Goal: Use online tool/utility: Utilize a website feature to perform a specific function

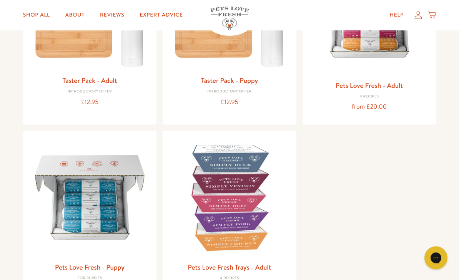
scroll to position [169, 0]
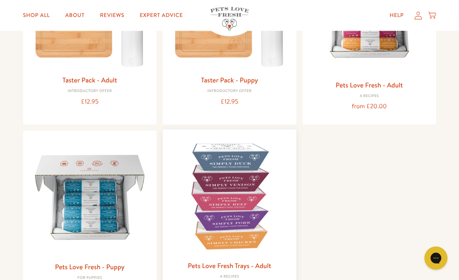
click at [248, 228] on img at bounding box center [230, 196] width 122 height 122
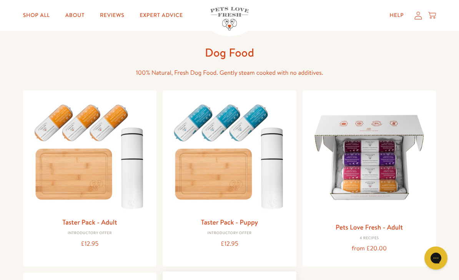
scroll to position [23, 0]
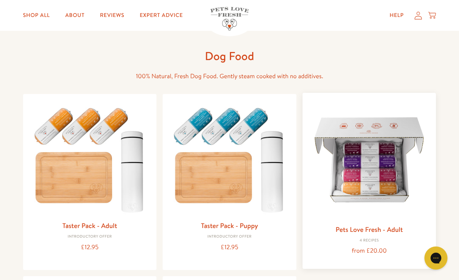
click at [393, 187] on img at bounding box center [370, 160] width 122 height 122
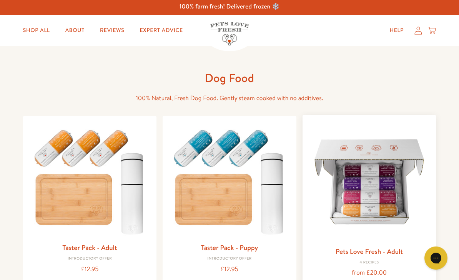
scroll to position [0, 0]
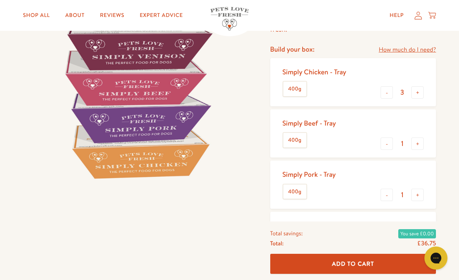
scroll to position [106, 0]
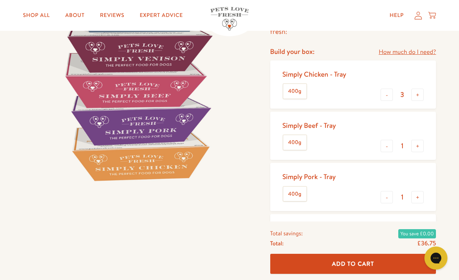
click at [406, 55] on link "How much do I need?" at bounding box center [407, 52] width 57 height 10
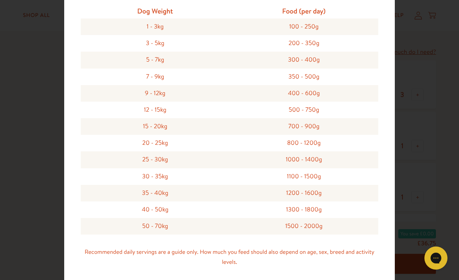
scroll to position [247, 0]
click at [427, 188] on div "Feeding guide Find out exactly how much food your dog needs Select a breed Affe…" at bounding box center [229, 140] width 459 height 280
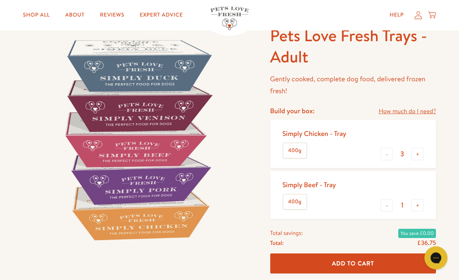
scroll to position [0, 0]
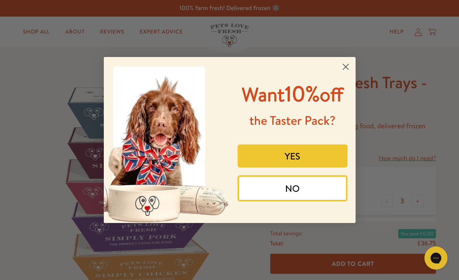
click at [346, 60] on circle "Close dialog" at bounding box center [345, 66] width 13 height 13
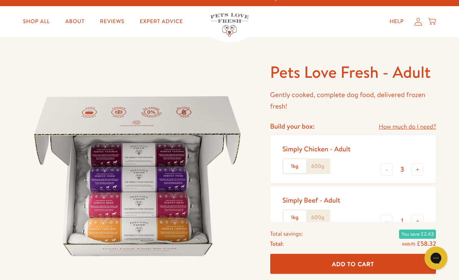
scroll to position [9, 0]
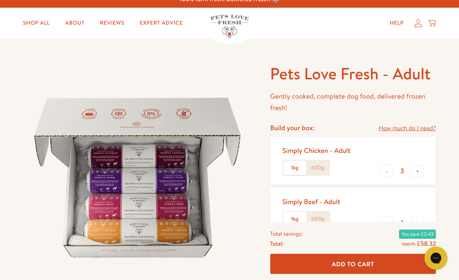
click at [410, 130] on link "How much do I need?" at bounding box center [407, 128] width 57 height 10
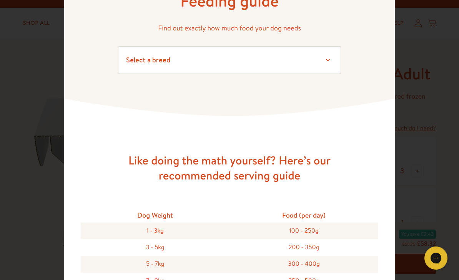
scroll to position [44, 0]
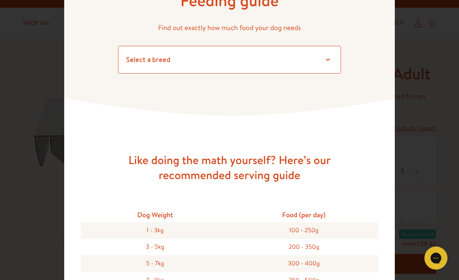
click at [324, 58] on select "Select a breed Affenpinscher Afghan hound Airedale terrier Akita Alaskan Malamu…" at bounding box center [229, 60] width 223 height 28
select select "35"
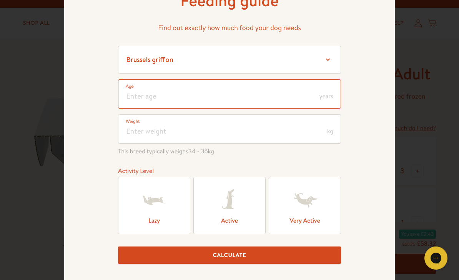
click at [276, 93] on input "number" at bounding box center [229, 93] width 223 height 29
type input "4"
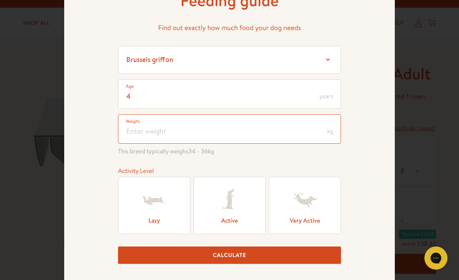
click at [206, 128] on input "number" at bounding box center [229, 128] width 223 height 29
type input "39"
click at [310, 214] on icon at bounding box center [305, 200] width 31 height 31
click at [0, 0] on input "Very Active" at bounding box center [0, 0] width 0 height 0
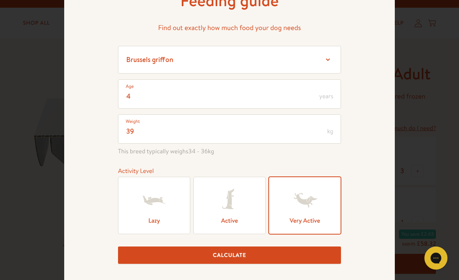
click at [298, 262] on button "Calculate" at bounding box center [229, 254] width 223 height 17
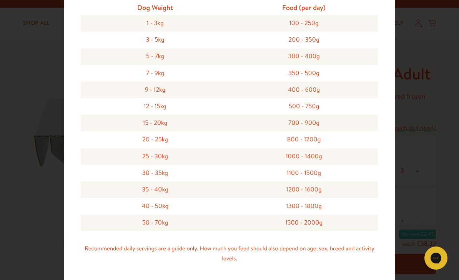
scroll to position [740, 0]
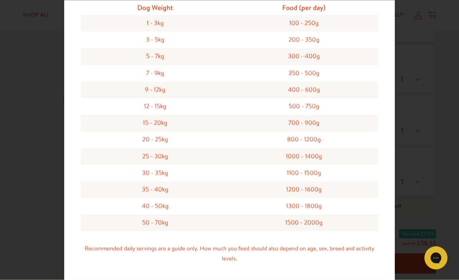
click at [424, 202] on div "Feeding guide Find out exactly how much food your dog needs Select a breed Affe…" at bounding box center [229, 140] width 459 height 280
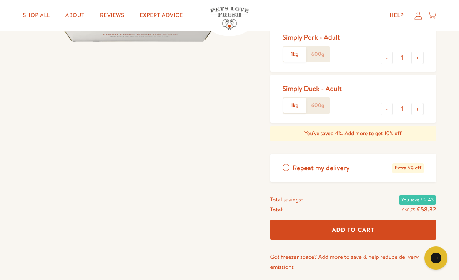
scroll to position [226, 0]
